Goal: Task Accomplishment & Management: Use online tool/utility

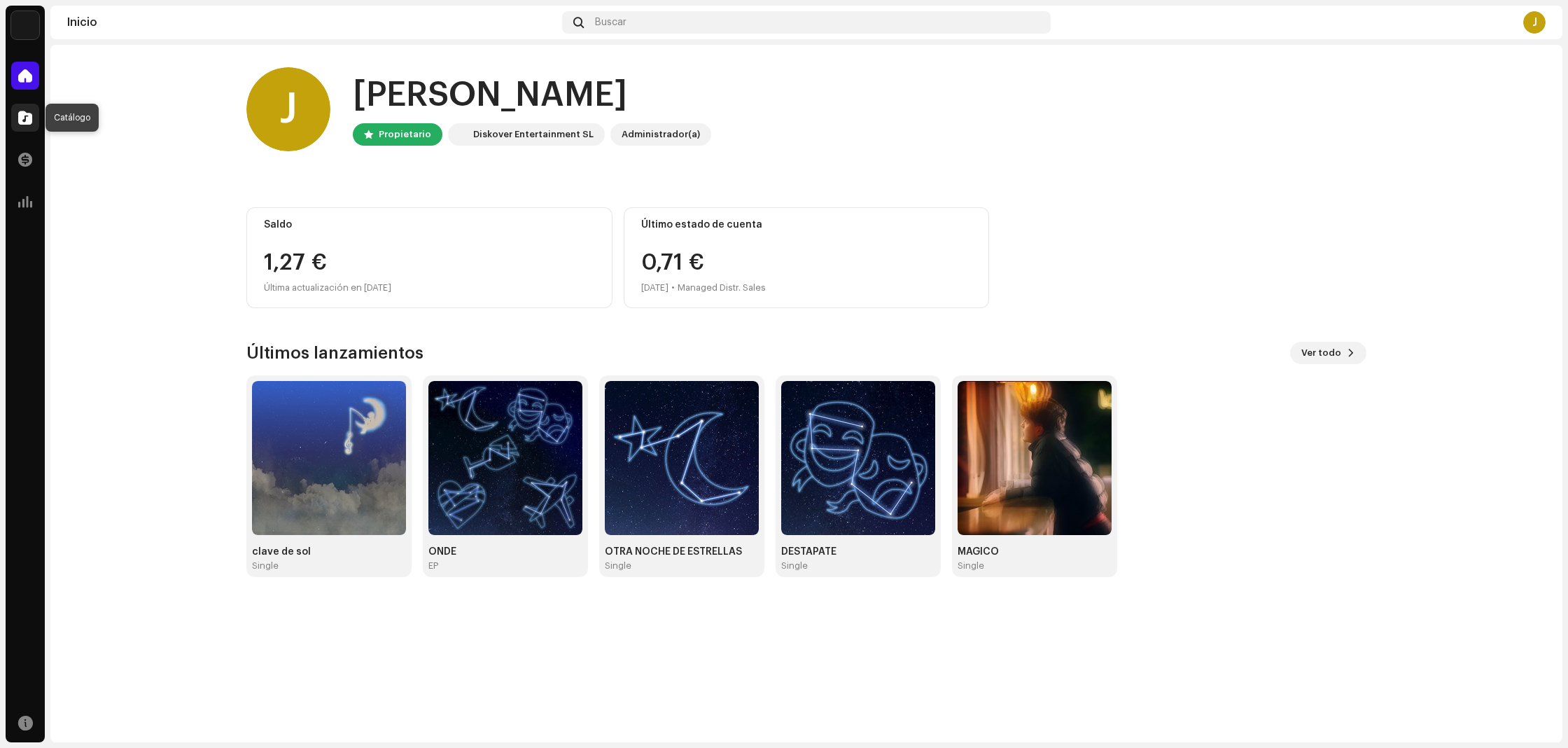
click at [31, 124] on span at bounding box center [25, 117] width 14 height 11
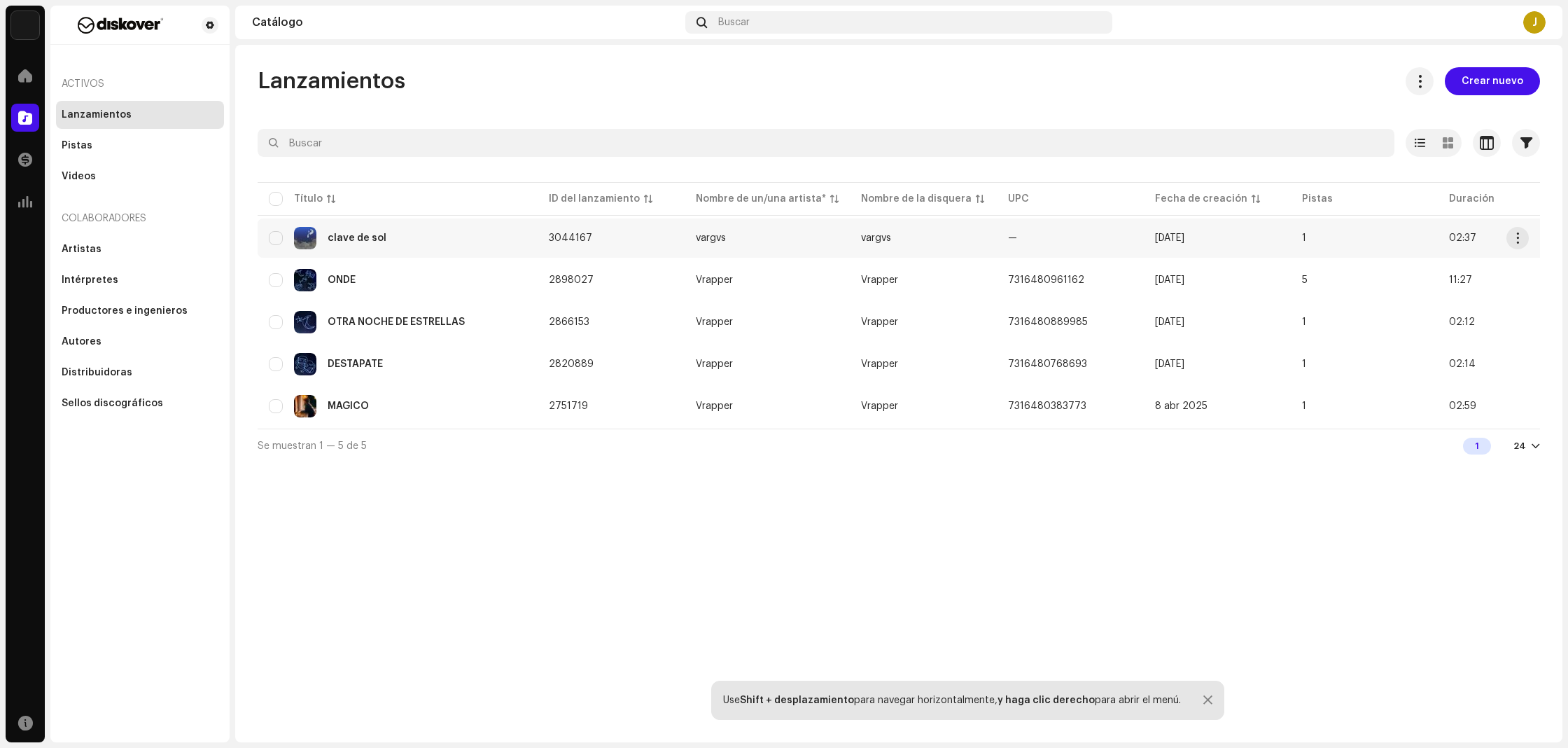
drag, startPoint x: 539, startPoint y: 237, endPoint x: 589, endPoint y: 242, distance: 50.2
click at [589, 242] on td "3044167" at bounding box center [611, 238] width 147 height 39
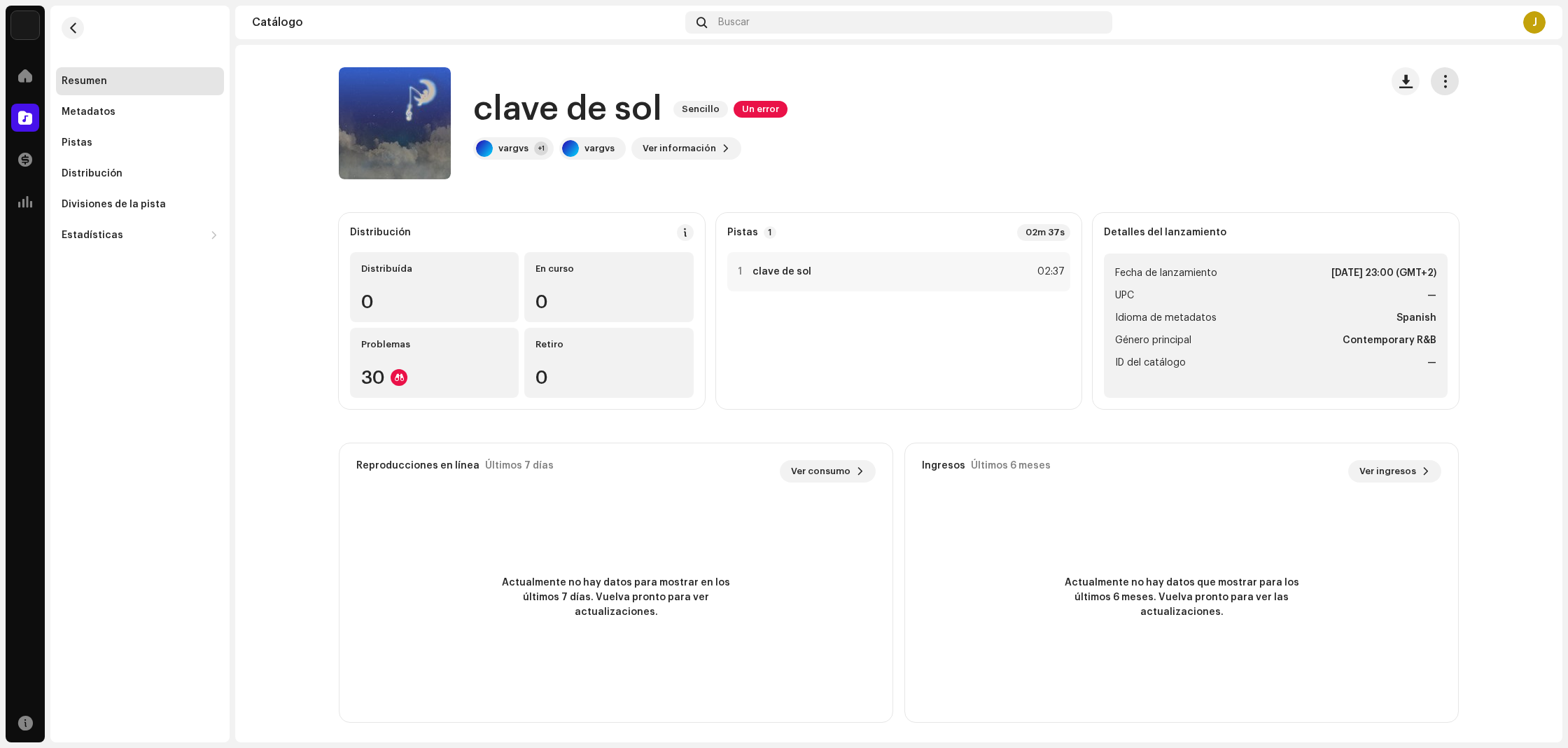
click at [1444, 87] on span "button" at bounding box center [1446, 80] width 14 height 11
click at [1343, 119] on span "Copiar ID" at bounding box center [1335, 115] width 45 height 11
